Goal: Find specific page/section: Find specific page/section

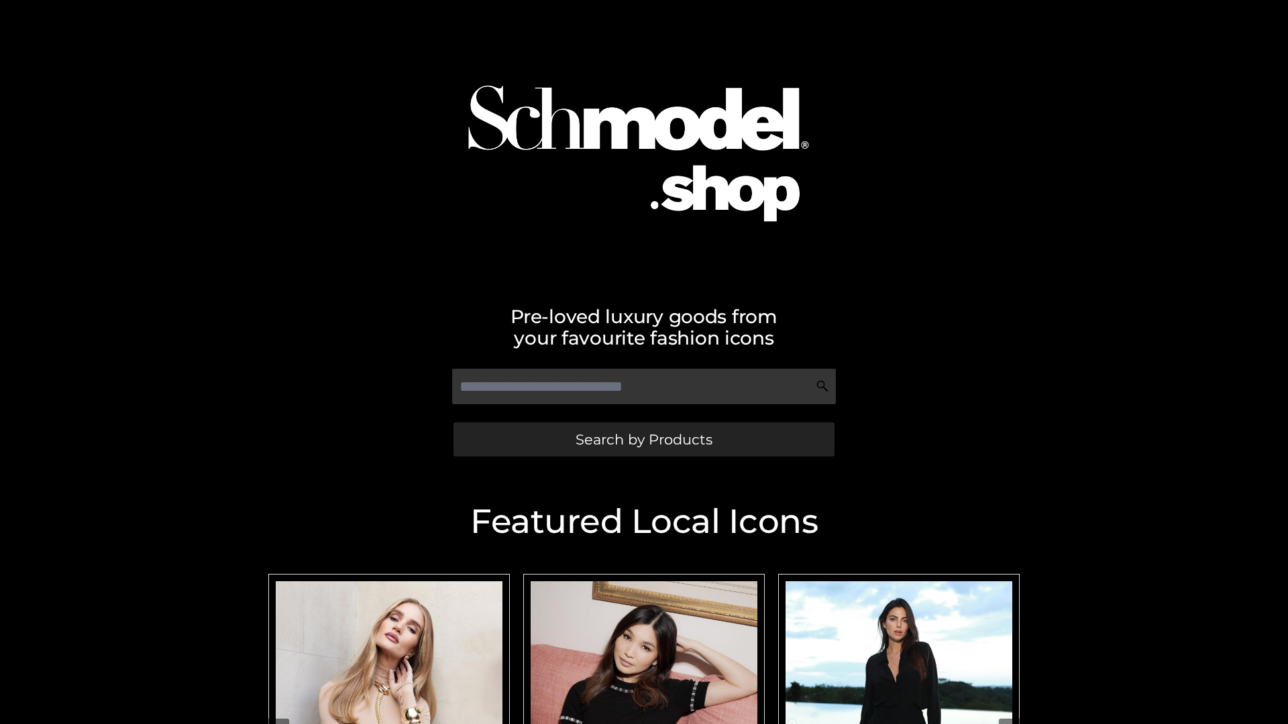
click at [643, 439] on span "Search by Products" at bounding box center [643, 440] width 137 height 14
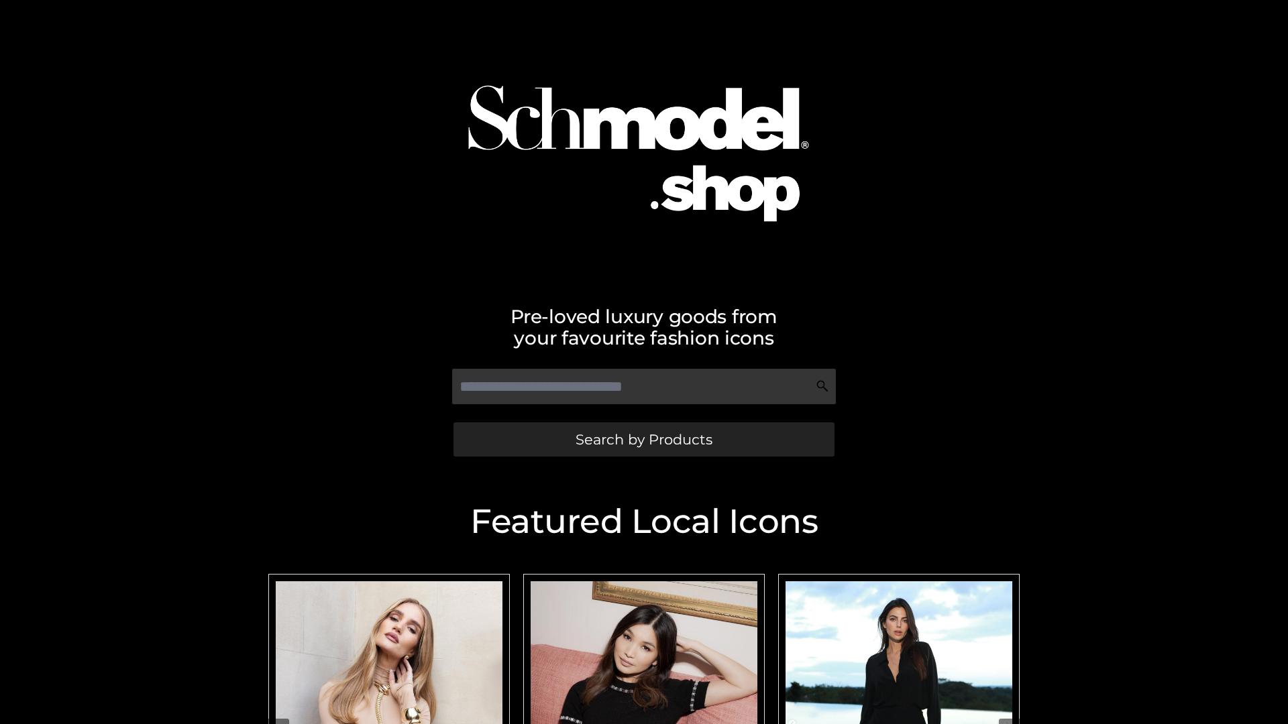
click at [643, 439] on span "Search by Products" at bounding box center [643, 440] width 137 height 14
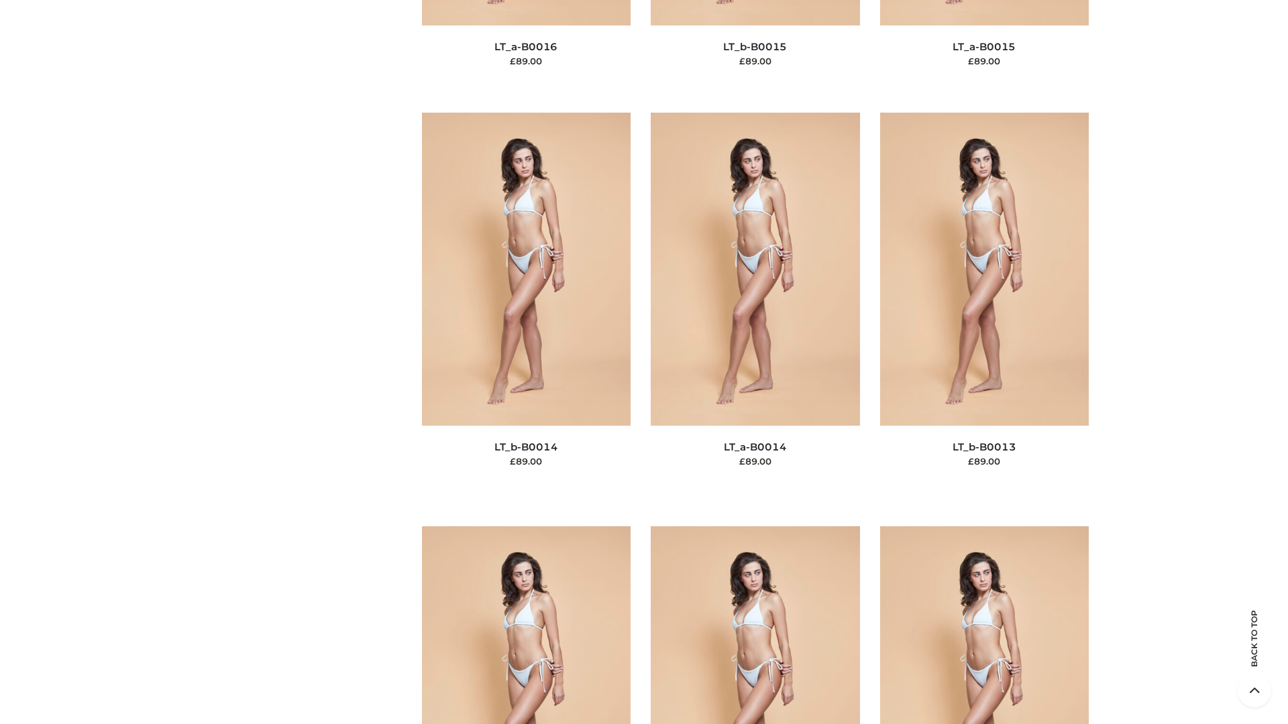
scroll to position [6023, 0]
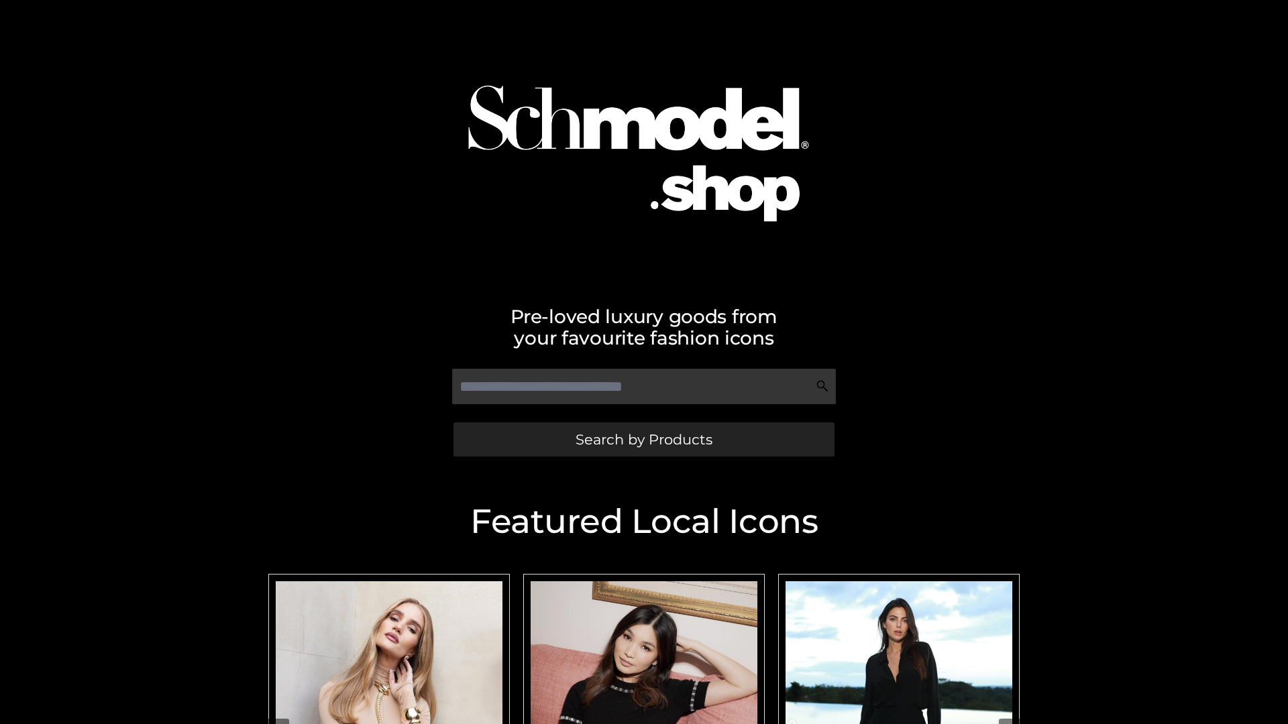
click at [643, 439] on span "Search by Products" at bounding box center [643, 440] width 137 height 14
